Goal: Check status: Check status

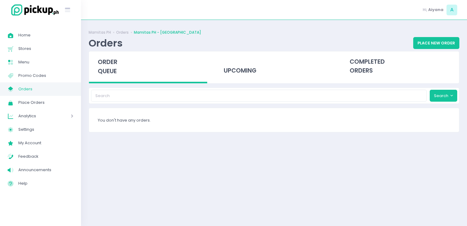
click at [50, 88] on span "Orders" at bounding box center [45, 89] width 55 height 8
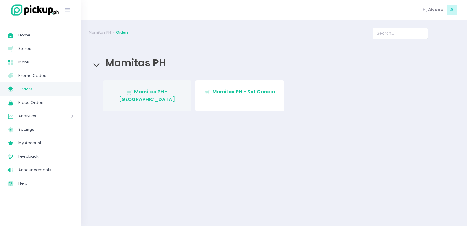
click at [133, 89] on span "Mamitas PH - [GEOGRAPHIC_DATA]" at bounding box center [147, 95] width 56 height 14
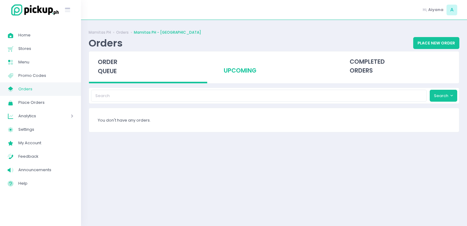
click at [253, 75] on div "upcoming" at bounding box center [274, 66] width 118 height 30
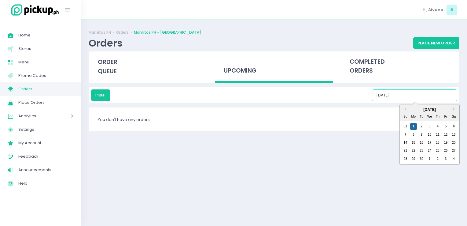
click at [418, 96] on input "[DATE]" at bounding box center [414, 95] width 85 height 12
click at [419, 126] on div "2" at bounding box center [421, 126] width 7 height 7
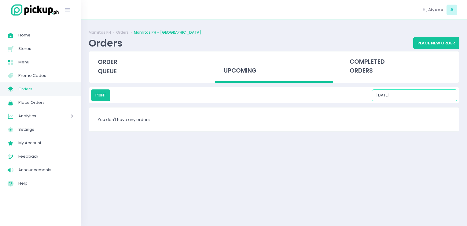
click at [438, 99] on input "[DATE]" at bounding box center [414, 95] width 85 height 12
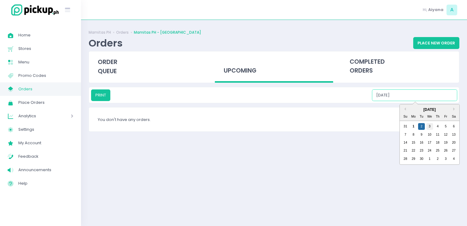
click at [432, 127] on div "3" at bounding box center [429, 126] width 7 height 7
drag, startPoint x: 434, startPoint y: 96, endPoint x: 438, endPoint y: 127, distance: 31.4
click at [438, 101] on div "PRINT [DATE] Previous Month Next Month [DATE] Su Mo Tu We Th Fr Sa 31 1 2 3 4 5…" at bounding box center [274, 95] width 366 height 12
click at [438, 127] on div "4" at bounding box center [437, 126] width 7 height 7
click at [435, 97] on input "[DATE]" at bounding box center [414, 95] width 85 height 12
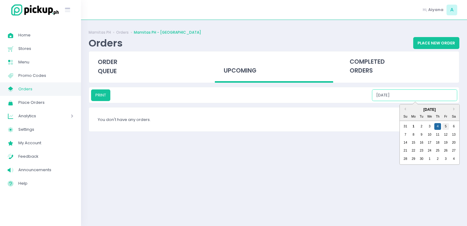
click at [445, 127] on div "5" at bounding box center [445, 126] width 7 height 7
click at [444, 94] on input "[DATE]" at bounding box center [414, 95] width 85 height 12
click at [455, 125] on div "6" at bounding box center [454, 126] width 7 height 7
click at [443, 98] on input "[DATE]" at bounding box center [414, 95] width 85 height 12
click at [408, 137] on div "7" at bounding box center [405, 134] width 7 height 7
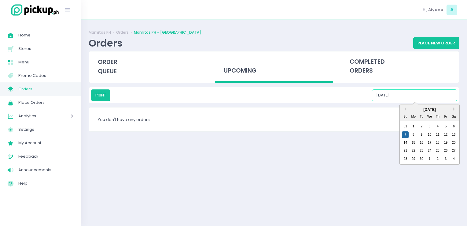
click at [433, 95] on input "[DATE]" at bounding box center [414, 95] width 85 height 12
click at [416, 125] on div "1" at bounding box center [413, 126] width 7 height 7
type input "[DATE]"
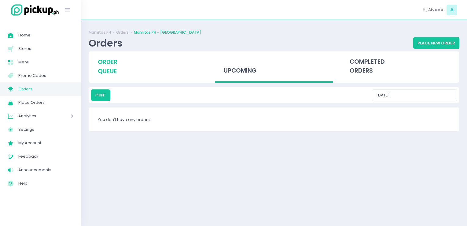
click at [113, 71] on span "order queue" at bounding box center [108, 66] width 20 height 17
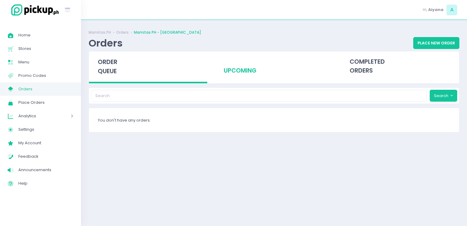
click at [246, 76] on div "upcoming" at bounding box center [274, 66] width 118 height 30
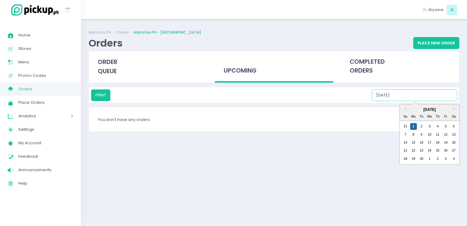
click at [433, 97] on input "[DATE]" at bounding box center [414, 95] width 85 height 12
click at [421, 127] on div "2" at bounding box center [421, 126] width 7 height 7
click at [415, 96] on input "[DATE]" at bounding box center [414, 95] width 85 height 12
click at [429, 123] on div "3" at bounding box center [429, 126] width 7 height 7
type input "[DATE]"
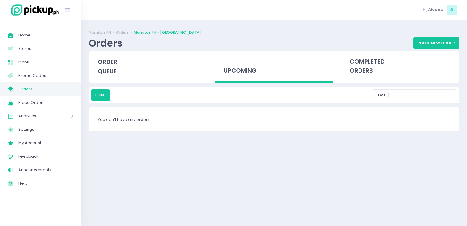
click at [72, 92] on span "Orders" at bounding box center [45, 89] width 55 height 8
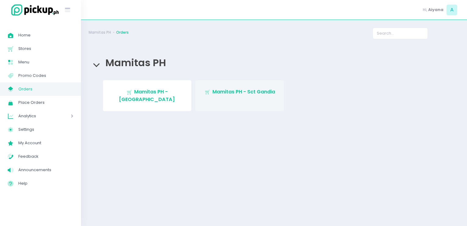
click at [208, 86] on link "Stockholm-icons / Shopping / Cart1 Created with Sketch. Mamitas PH - Sct Gandia" at bounding box center [239, 95] width 89 height 31
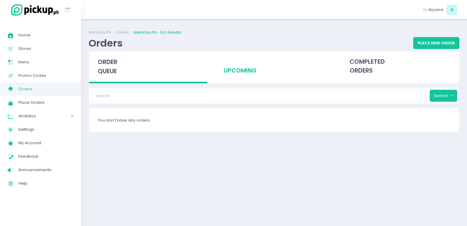
click at [245, 73] on div "upcoming" at bounding box center [274, 66] width 118 height 30
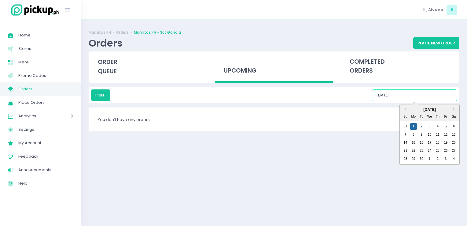
click at [430, 94] on input "[DATE]" at bounding box center [414, 95] width 85 height 12
click at [422, 125] on div "2" at bounding box center [421, 126] width 7 height 7
drag, startPoint x: 430, startPoint y: 93, endPoint x: 431, endPoint y: 128, distance: 34.9
click at [431, 101] on div "PRINT [DATE] Previous Month Next Month [DATE] Su Mo Tu We Th Fr Sa 31 1 2 3 4 5…" at bounding box center [274, 95] width 366 height 12
click at [431, 128] on div "3" at bounding box center [429, 126] width 7 height 7
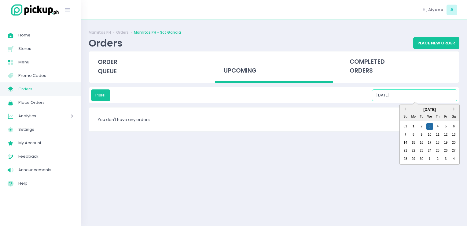
click at [433, 92] on input "[DATE]" at bounding box center [414, 95] width 85 height 12
click at [439, 125] on div "4" at bounding box center [437, 126] width 7 height 7
click at [437, 94] on input "[DATE]" at bounding box center [414, 95] width 85 height 12
click at [445, 122] on div "[DATE] Su Mo Tu We Th Fr Sa 31 1 2 3 4 5 6 7 8 9 10 11 12 13 14 15 16 17 18 19 …" at bounding box center [430, 134] width 60 height 60
click at [445, 124] on div "5" at bounding box center [445, 126] width 7 height 7
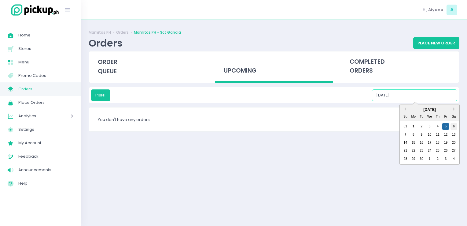
drag, startPoint x: 441, startPoint y: 94, endPoint x: 452, endPoint y: 124, distance: 32.4
click at [452, 101] on div "PRINT [DATE] Previous Month Next Month [DATE] Su Mo Tu We Th Fr Sa 31 1 2 3 4 5…" at bounding box center [274, 95] width 366 height 12
click at [452, 124] on div "6" at bounding box center [454, 126] width 7 height 7
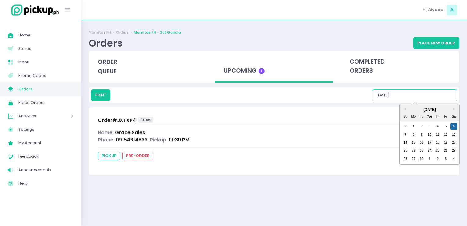
click at [453, 90] on input "[DATE]" at bounding box center [414, 95] width 85 height 12
click at [405, 133] on div "7" at bounding box center [405, 134] width 7 height 7
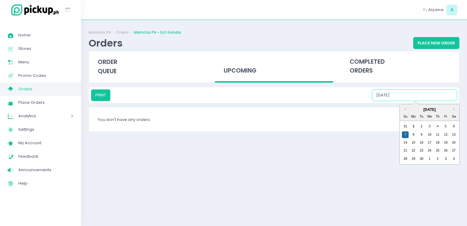
click at [439, 99] on input "[DATE]" at bounding box center [414, 95] width 85 height 12
click at [415, 135] on div "8" at bounding box center [413, 134] width 7 height 7
type input "[DATE]"
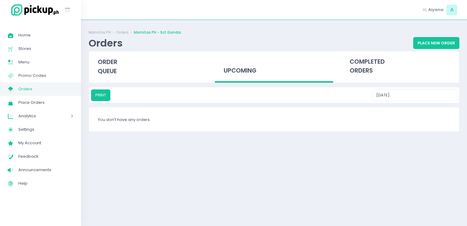
click at [66, 86] on span "Orders" at bounding box center [45, 89] width 55 height 8
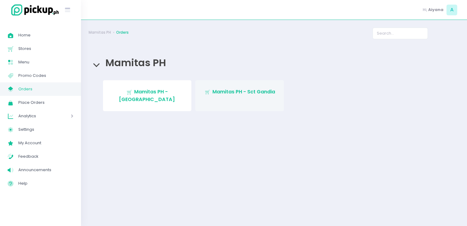
click at [239, 94] on span "Mamitas PH - Sct Gandia" at bounding box center [243, 91] width 63 height 7
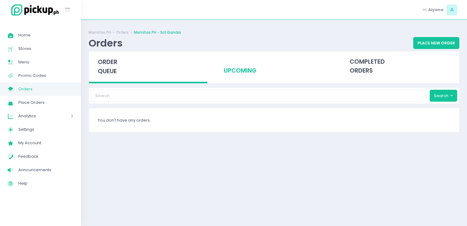
click at [237, 77] on div "upcoming" at bounding box center [274, 66] width 118 height 30
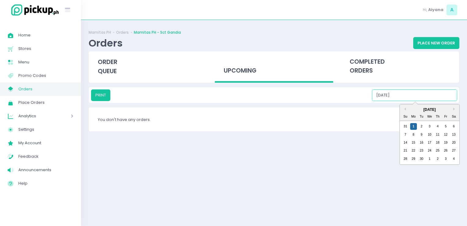
click at [426, 94] on input "[DATE]" at bounding box center [414, 95] width 85 height 12
click at [422, 125] on div "2" at bounding box center [421, 126] width 7 height 7
click at [426, 97] on input "[DATE]" at bounding box center [414, 95] width 85 height 12
click at [430, 127] on div "3" at bounding box center [429, 126] width 7 height 7
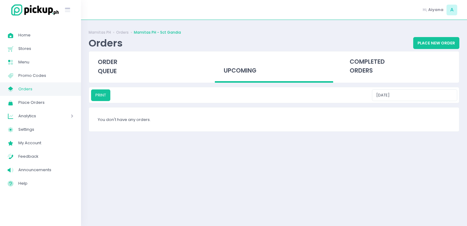
click at [239, 72] on div "upcoming" at bounding box center [274, 66] width 118 height 31
click at [422, 98] on input "[DATE]" at bounding box center [414, 95] width 85 height 12
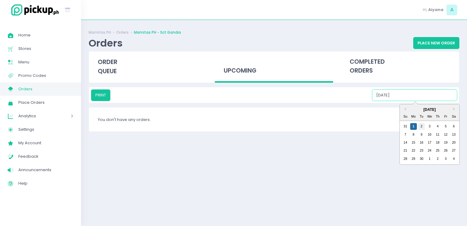
click at [423, 126] on div "2" at bounding box center [421, 126] width 7 height 7
click at [438, 96] on input "[DATE]" at bounding box center [414, 95] width 85 height 12
click at [430, 125] on div "3" at bounding box center [429, 126] width 7 height 7
click at [434, 96] on input "[DATE]" at bounding box center [414, 95] width 85 height 12
click at [437, 128] on div "4" at bounding box center [437, 126] width 7 height 7
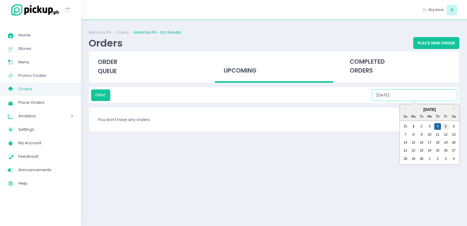
drag, startPoint x: 441, startPoint y: 95, endPoint x: 446, endPoint y: 125, distance: 31.0
click at [446, 101] on div "PRINT [DATE] Previous Month Next Month [DATE] Su Mo Tu We Th Fr Sa 31 1 2 3 4 5…" at bounding box center [274, 95] width 366 height 12
click at [446, 125] on div "5" at bounding box center [445, 126] width 7 height 7
click at [445, 95] on input "[DATE]" at bounding box center [414, 95] width 85 height 12
click at [453, 126] on div "6" at bounding box center [454, 126] width 7 height 7
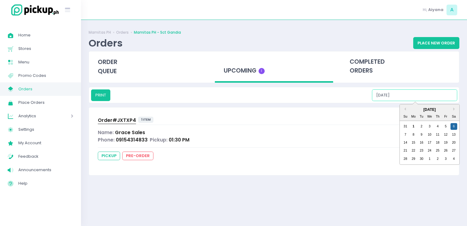
click at [445, 95] on input "[DATE]" at bounding box center [414, 95] width 85 height 12
click at [407, 133] on div "7" at bounding box center [405, 134] width 7 height 7
type input "[DATE]"
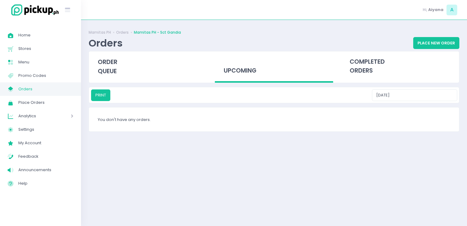
click at [75, 90] on link "My Store Created with Sketch. Orders" at bounding box center [40, 88] width 81 height 13
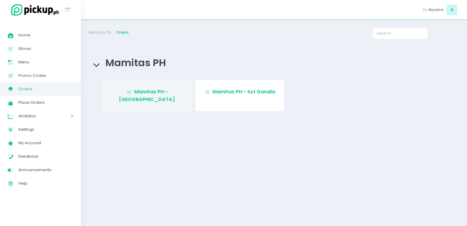
click at [161, 87] on link "Stockholm-icons / Shopping / Cart1 Created with Sketch. Mamitas PH - [GEOGRAPHI…" at bounding box center [147, 95] width 89 height 31
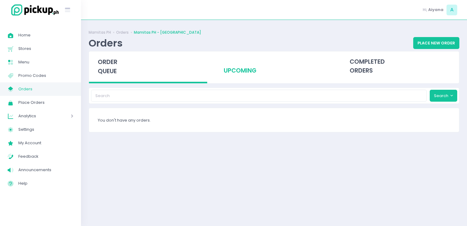
click at [273, 80] on div "upcoming" at bounding box center [274, 66] width 118 height 30
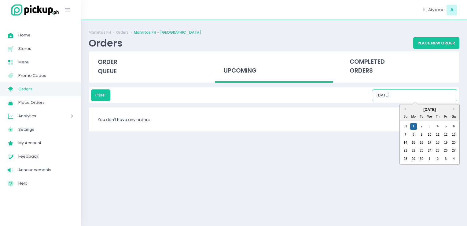
click at [448, 94] on input "[DATE]" at bounding box center [414, 95] width 85 height 12
click at [422, 125] on div "2" at bounding box center [421, 126] width 7 height 7
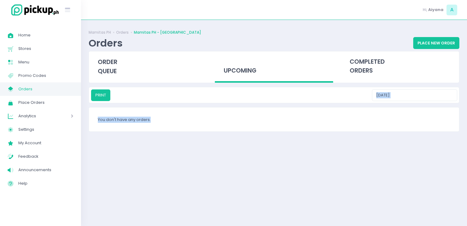
drag, startPoint x: 428, startPoint y: 103, endPoint x: 428, endPoint y: 99, distance: 4.0
click at [428, 99] on div "Mamitas PH Orders Mamitas PH - Blue Ridge Orders Place New Order order queue up…" at bounding box center [274, 123] width 386 height 190
click at [428, 99] on input "[DATE]" at bounding box center [414, 95] width 85 height 12
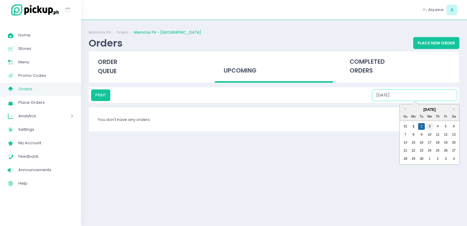
click at [432, 125] on div "3" at bounding box center [429, 126] width 7 height 7
drag, startPoint x: 431, startPoint y: 94, endPoint x: 438, endPoint y: 127, distance: 33.8
click at [438, 101] on div "PRINT [DATE] Previous Month Next Month [DATE] Su Mo Tu We Th Fr Sa 31 1 2 3 4 5…" at bounding box center [274, 95] width 366 height 12
click at [438, 127] on div "4" at bounding box center [437, 126] width 7 height 7
click at [438, 91] on input "[DATE]" at bounding box center [414, 95] width 85 height 12
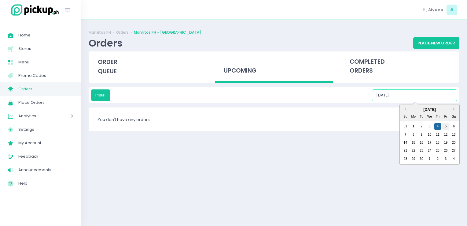
click at [446, 125] on div "5" at bounding box center [445, 126] width 7 height 7
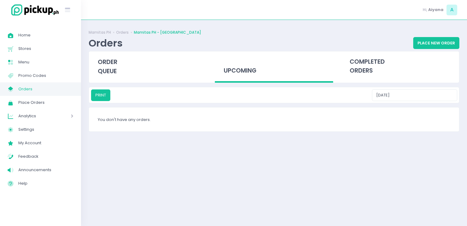
click at [444, 102] on div "PRINT [DATE]" at bounding box center [274, 95] width 370 height 16
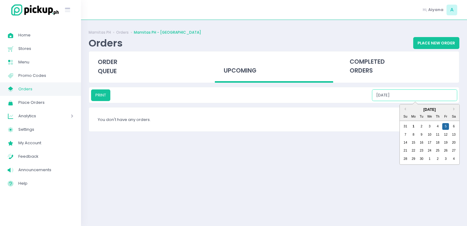
click at [443, 100] on input "[DATE]" at bounding box center [414, 95] width 85 height 12
click at [452, 125] on div "6" at bounding box center [454, 126] width 7 height 7
click at [442, 96] on input "[DATE]" at bounding box center [414, 95] width 85 height 12
click at [405, 134] on div "7" at bounding box center [405, 134] width 7 height 7
type input "[DATE]"
